Goal: Task Accomplishment & Management: Use online tool/utility

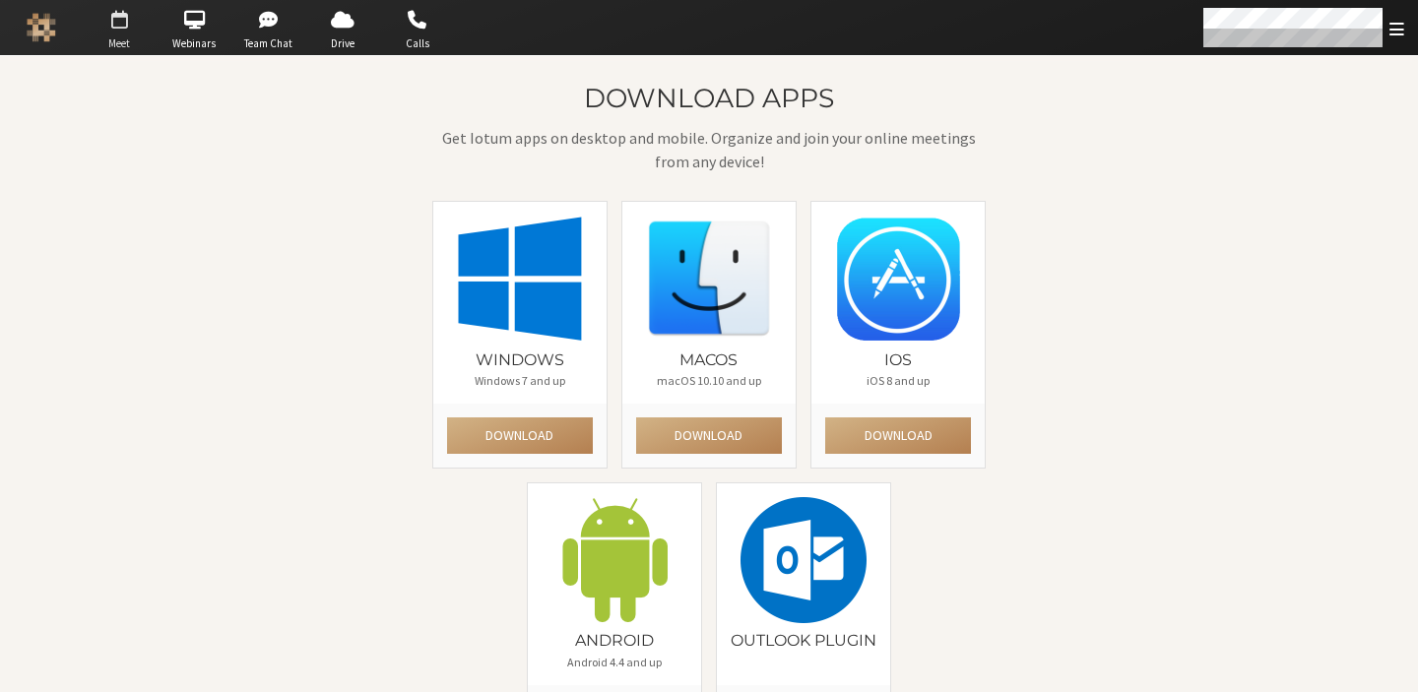
click at [141, 33] on span "button" at bounding box center [119, 20] width 69 height 32
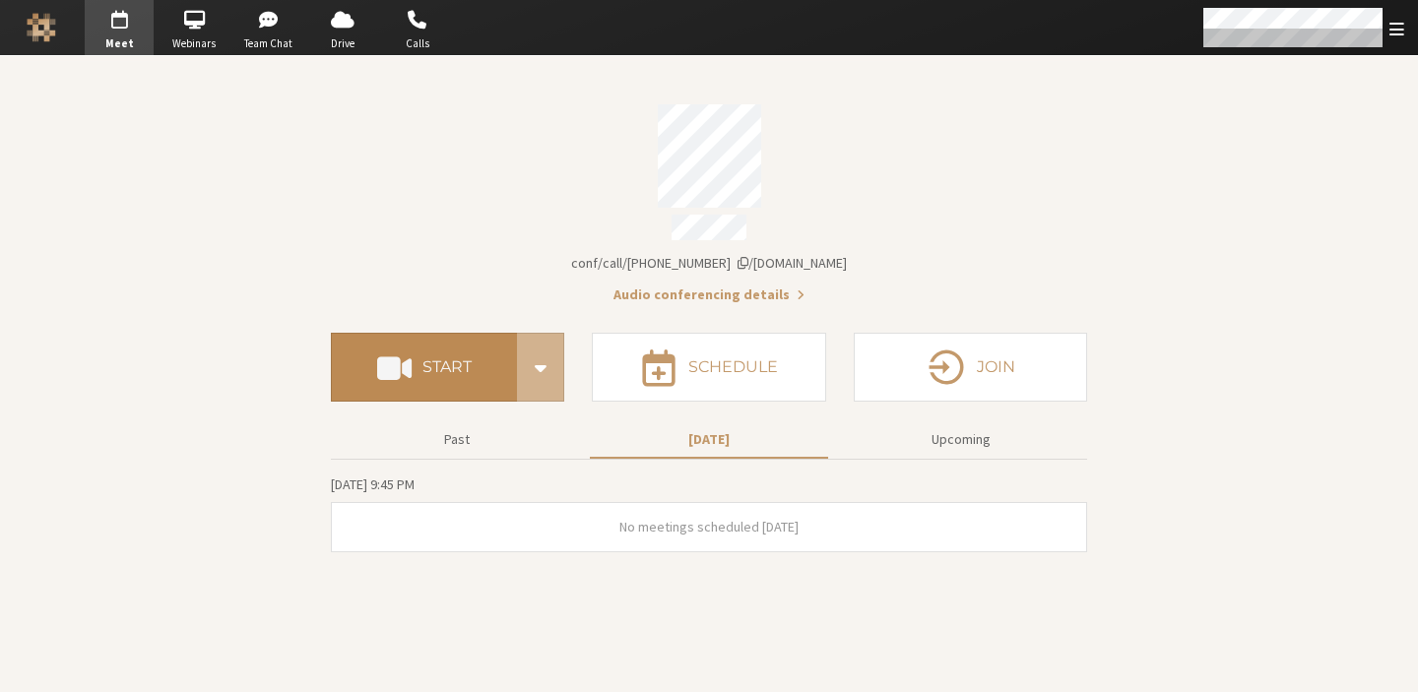
click at [477, 385] on button "Start" at bounding box center [424, 367] width 186 height 69
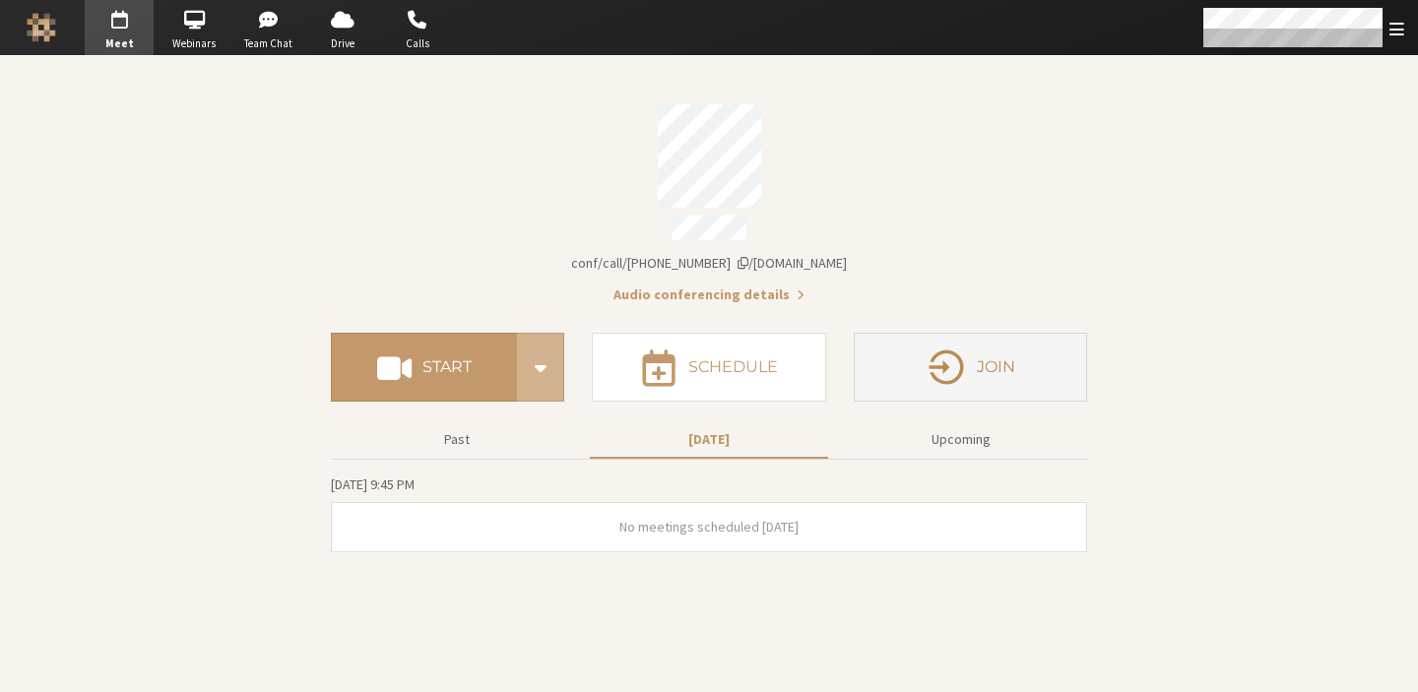
click at [906, 334] on button "Join" at bounding box center [970, 367] width 233 height 69
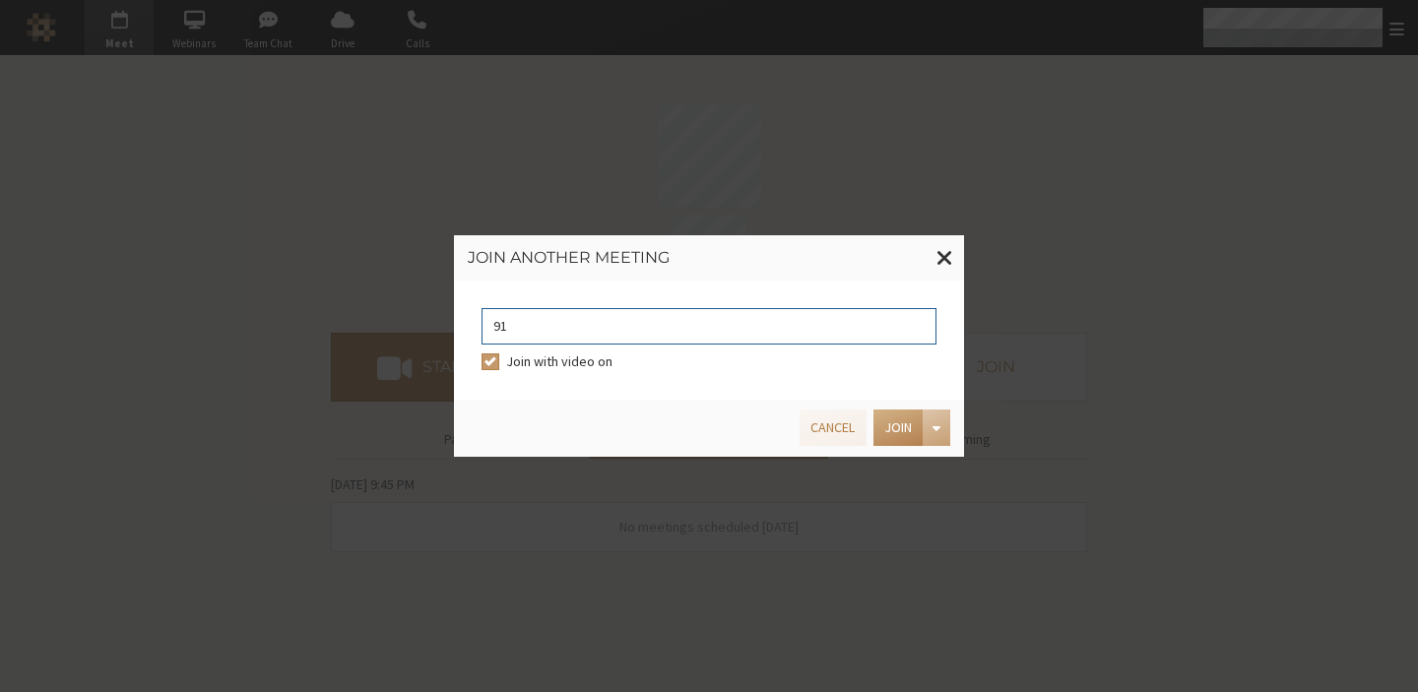
type input "9168685"
click at [880, 421] on button "Join" at bounding box center [898, 428] width 49 height 36
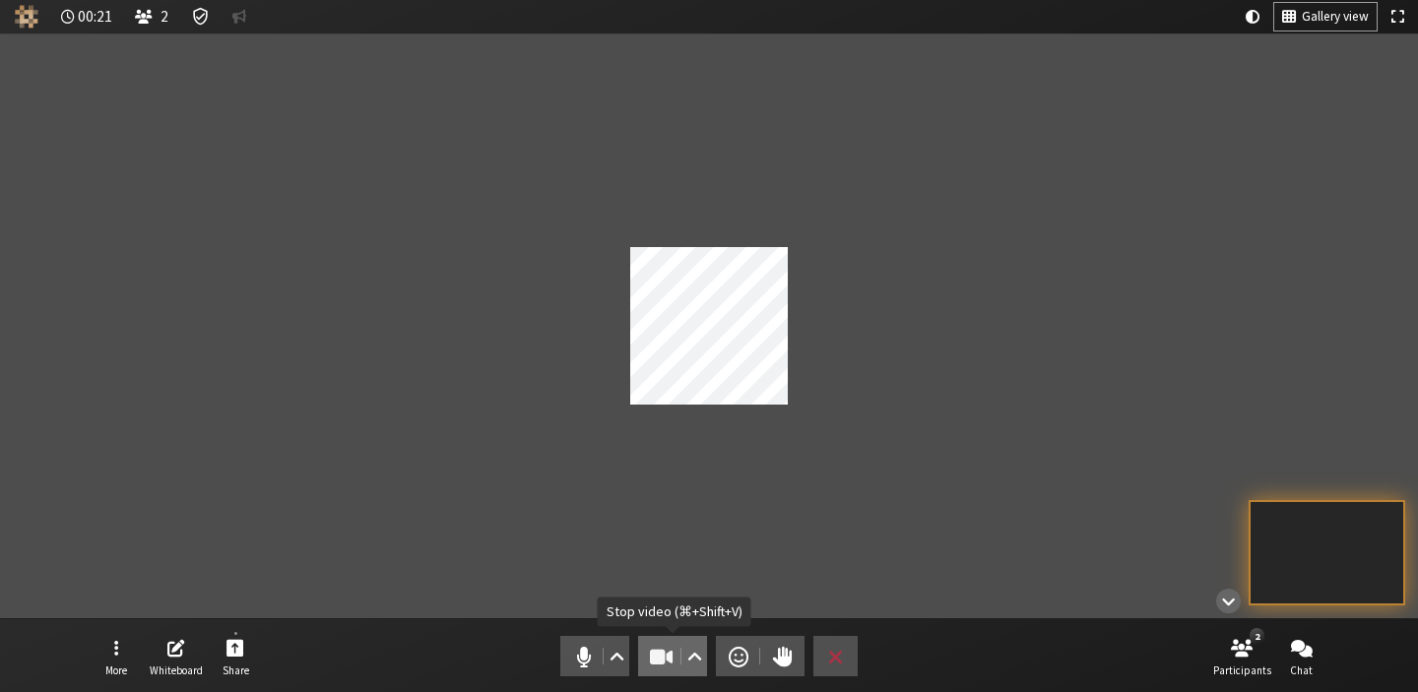
click at [653, 653] on span "Stop video (⌘+Shift+V)" at bounding box center [662, 657] width 28 height 28
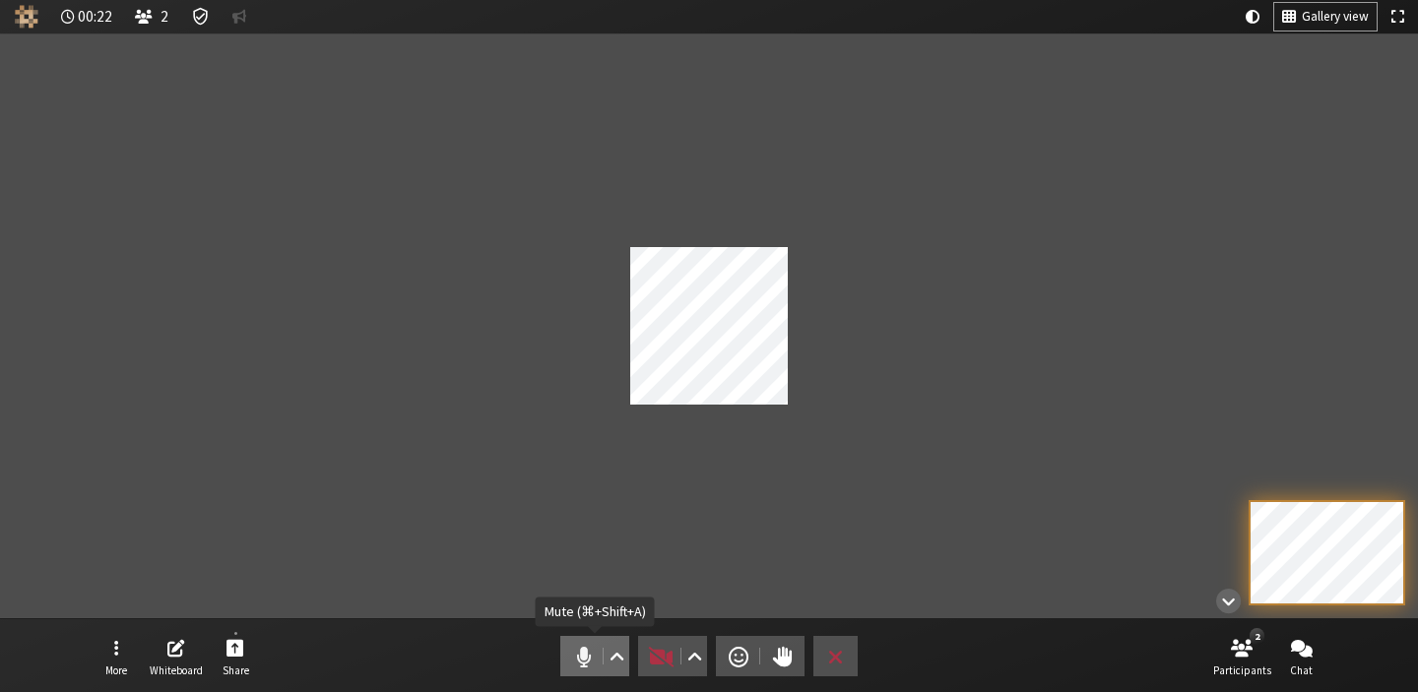
click at [586, 647] on span "Mute (⌘+Shift+A)" at bounding box center [584, 657] width 28 height 28
